Goal: Find specific page/section: Find specific page/section

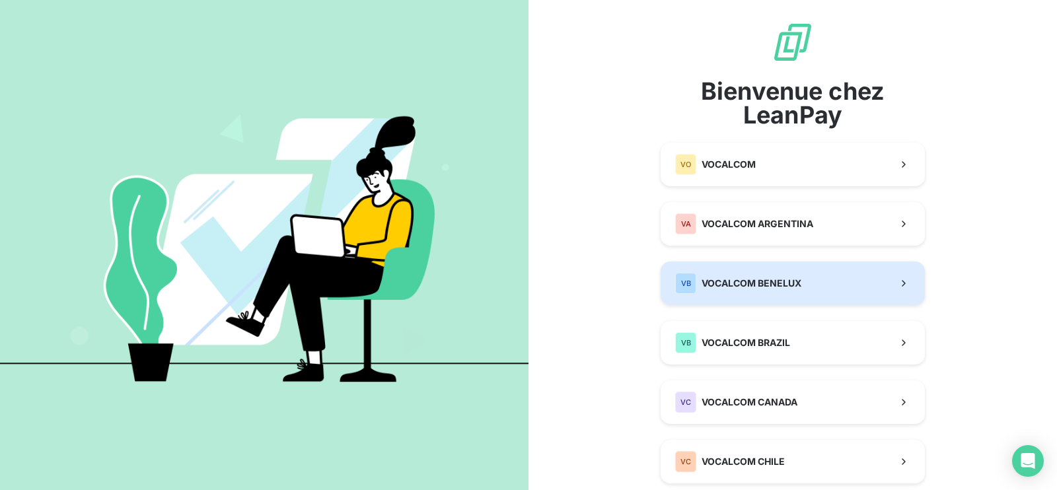
click at [747, 281] on span "VOCALCOM BENELUX" at bounding box center [752, 283] width 100 height 13
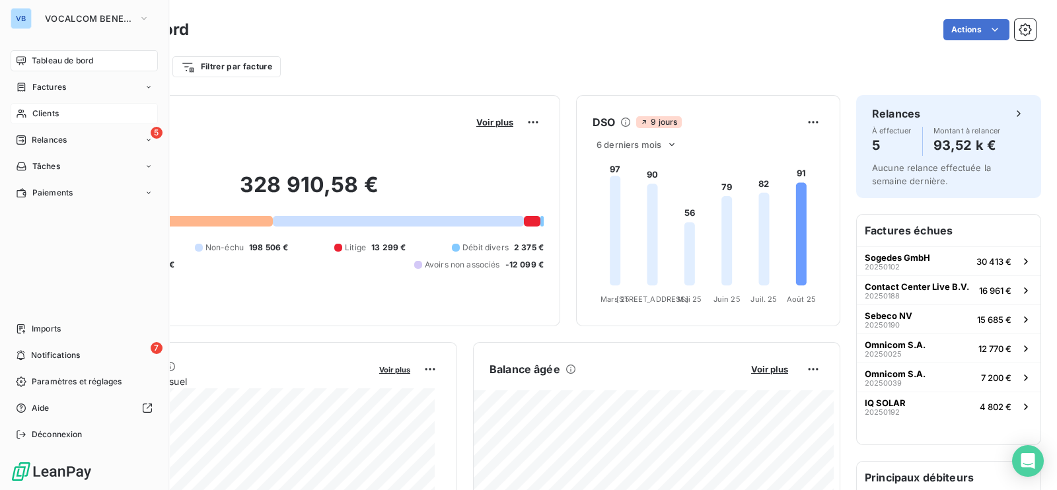
click at [50, 114] on span "Clients" at bounding box center [45, 114] width 26 height 12
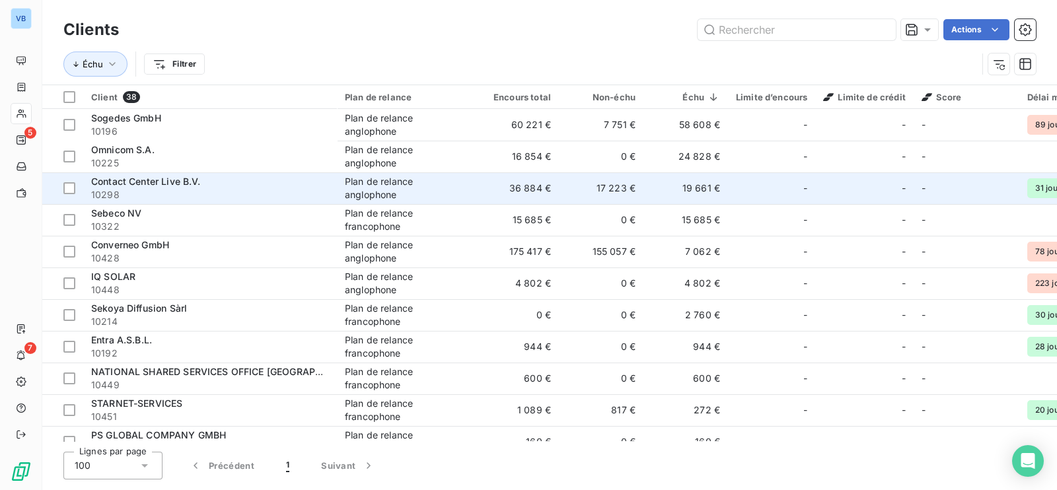
click at [182, 182] on span "Contact Center Live B.V." at bounding box center [146, 181] width 110 height 11
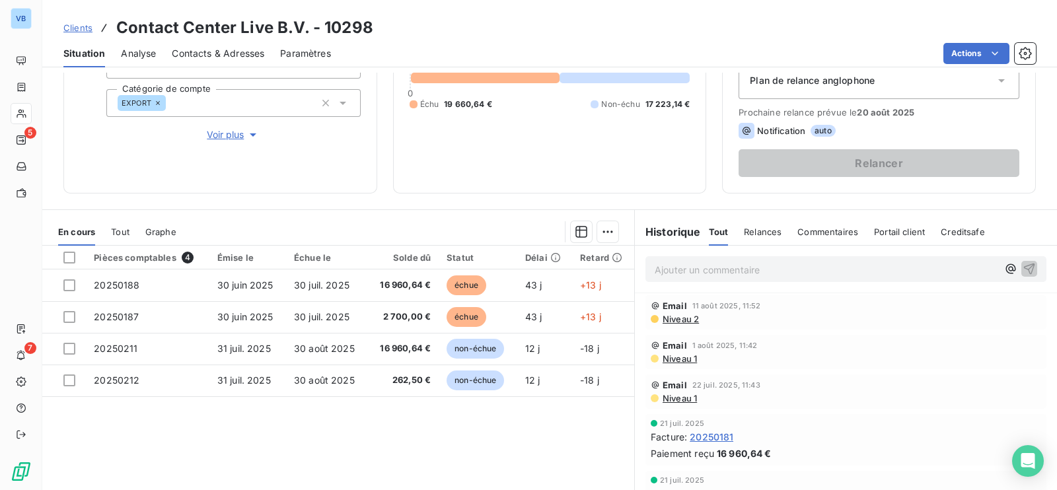
scroll to position [165, 0]
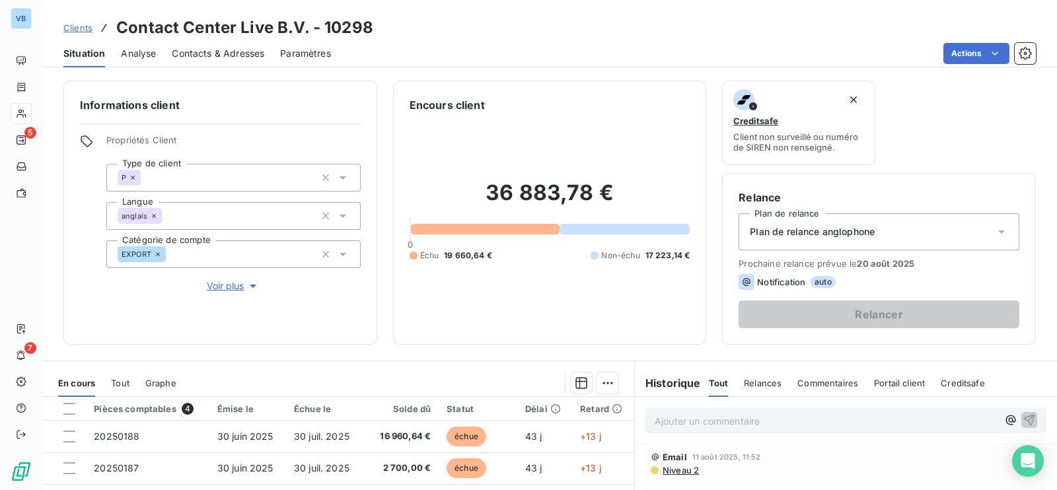
scroll to position [165, 0]
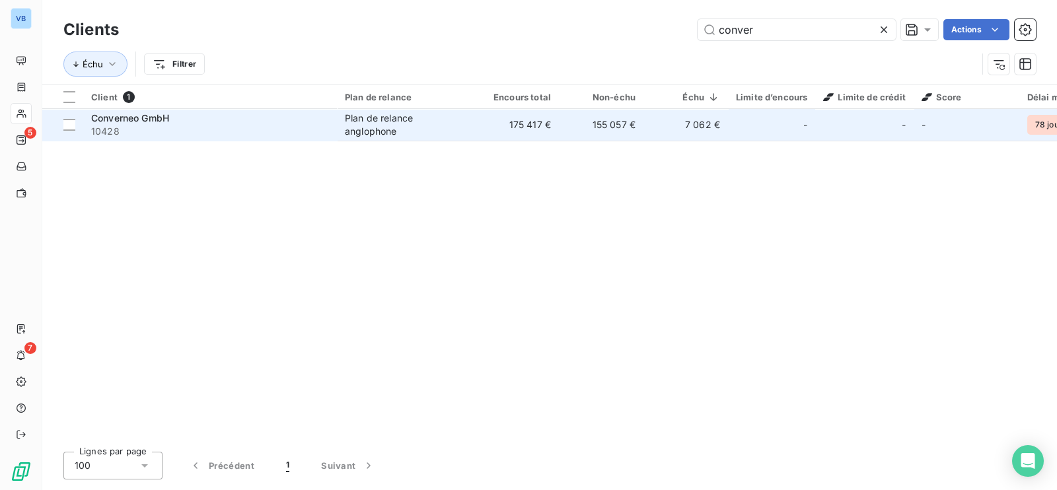
type input "conver"
click at [213, 127] on span "10428" at bounding box center [210, 131] width 238 height 13
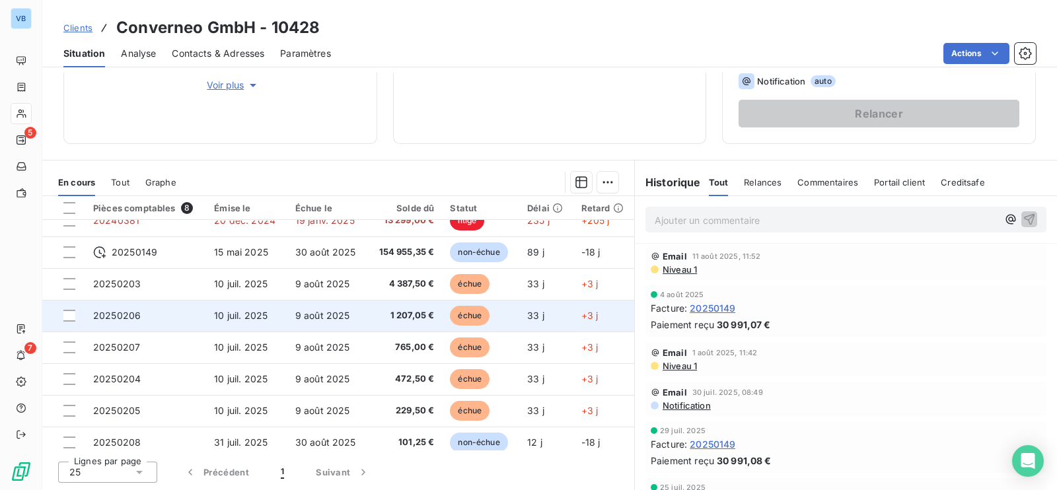
scroll to position [23, 0]
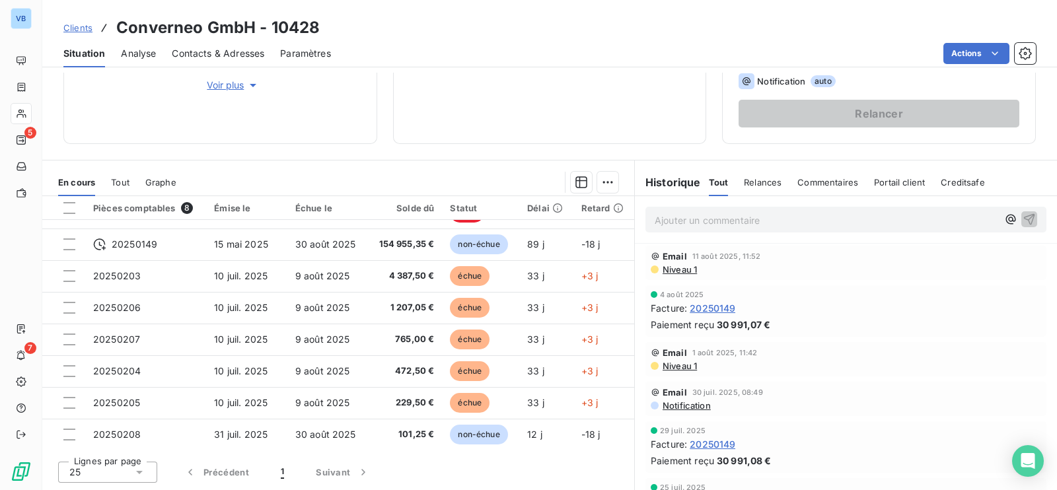
click at [483, 120] on div "175 417,15 € 0 Échu 7 061,55 € Non-échu 155 056,60 € Litige 13 299,00 €" at bounding box center [550, 19] width 281 height 215
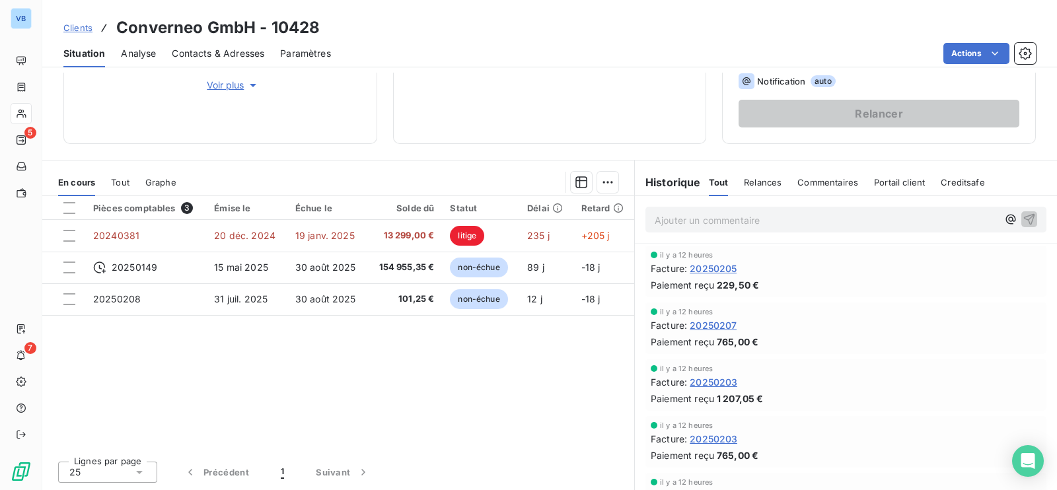
scroll to position [0, 0]
